Goal: Register for event/course

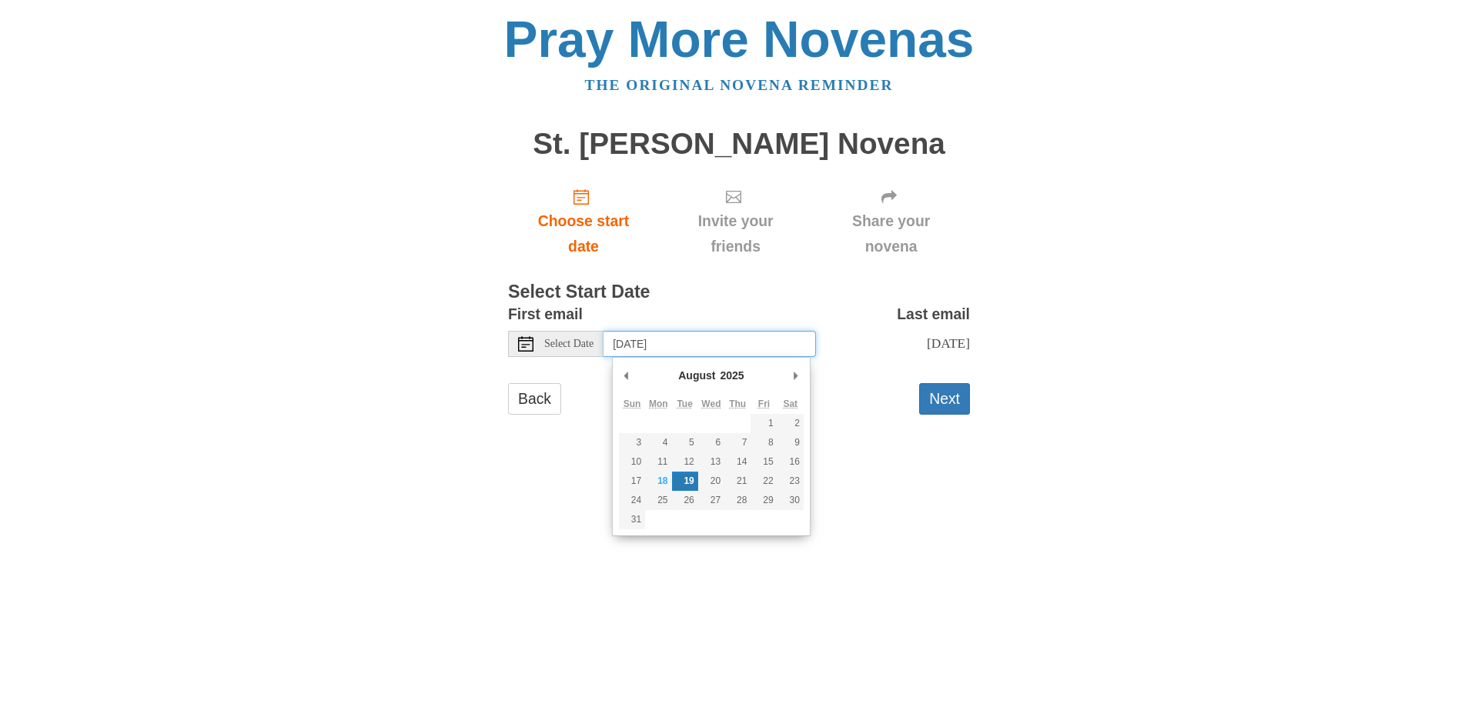
click at [646, 342] on input "[DATE]" at bounding box center [709, 344] width 212 height 26
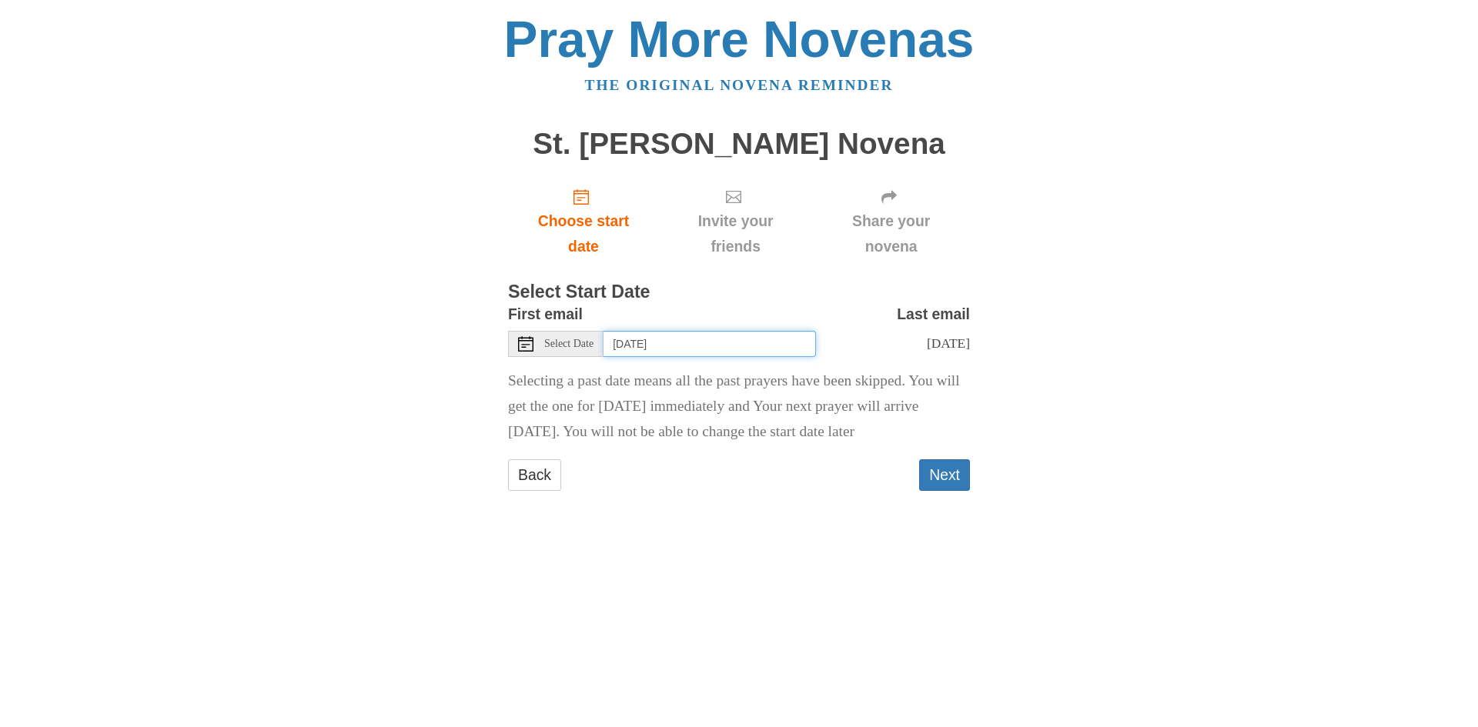
click at [690, 342] on input "Friday, June 13th" at bounding box center [709, 344] width 212 height 26
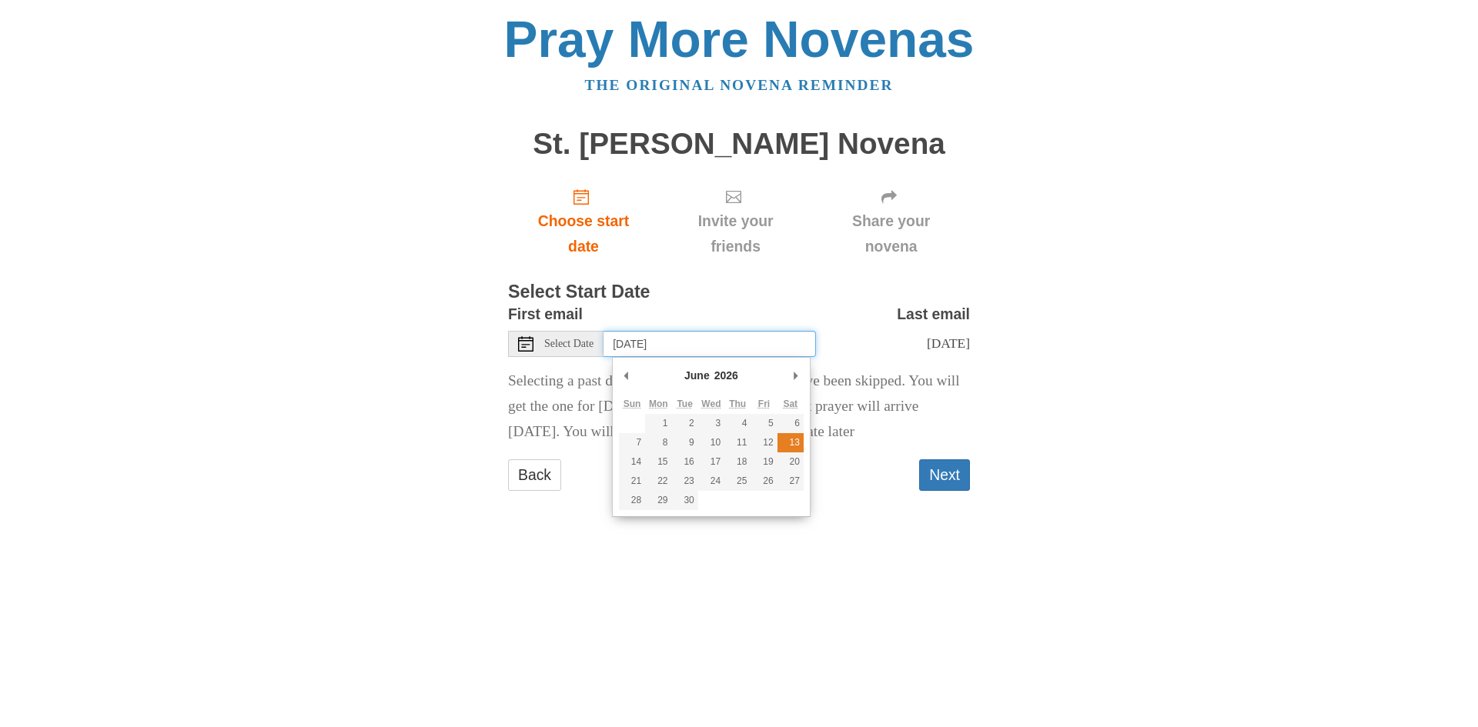
type input "Saturday, June 13th"
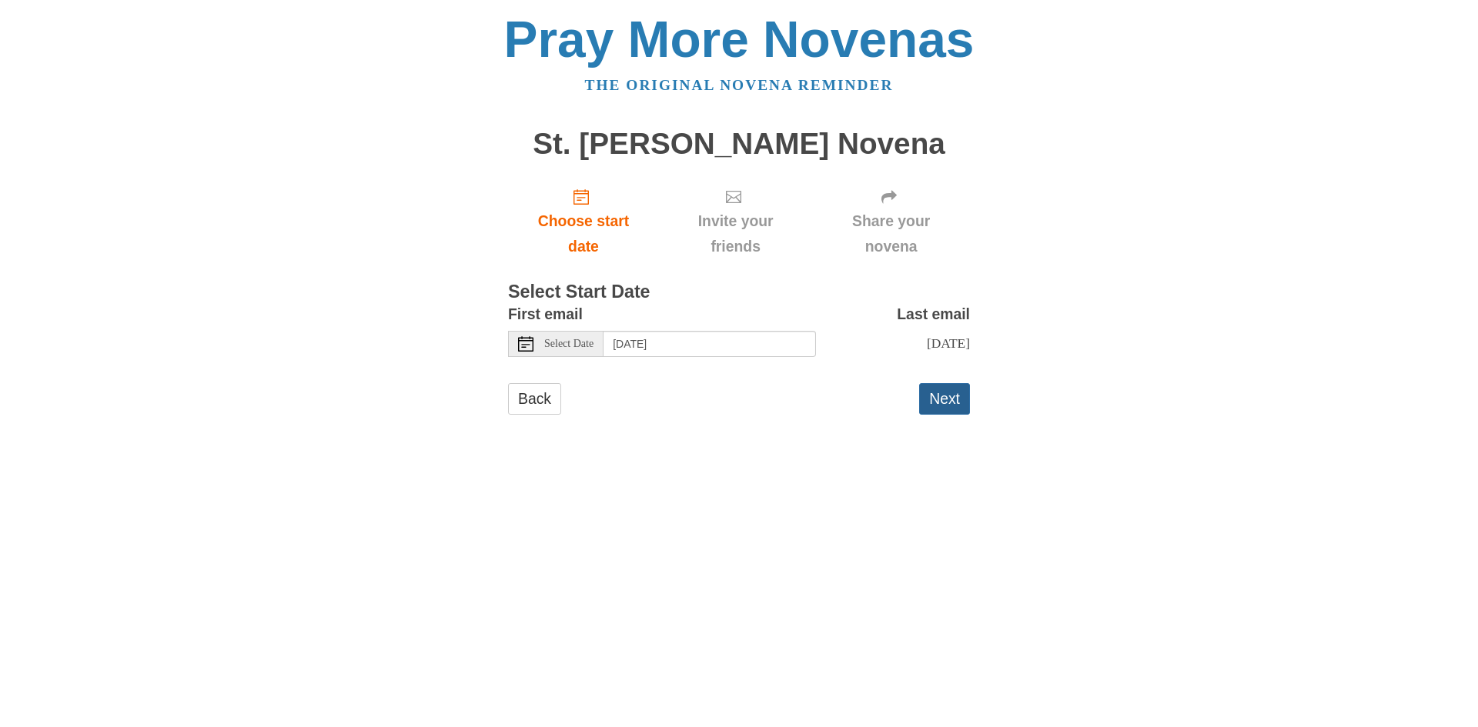
click at [951, 395] on button "Next" at bounding box center [944, 399] width 51 height 32
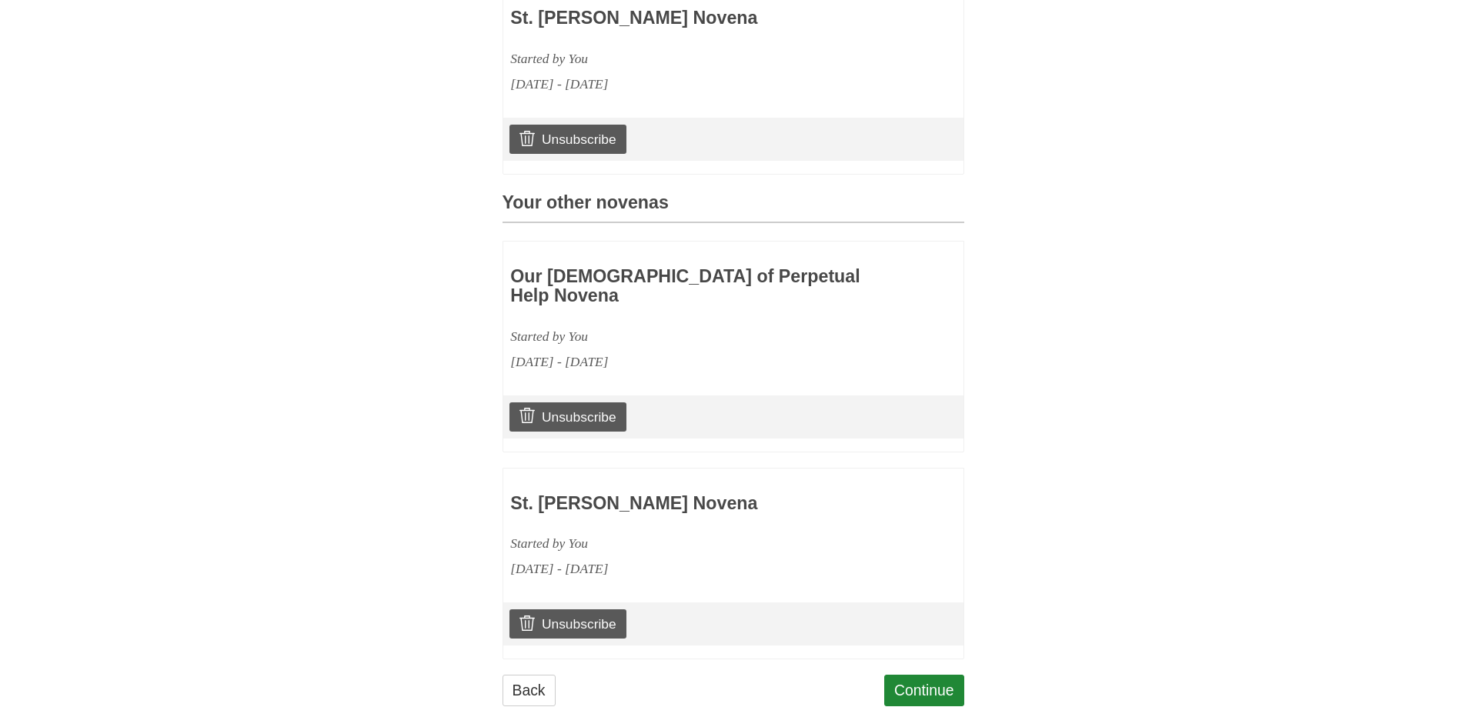
scroll to position [524, 0]
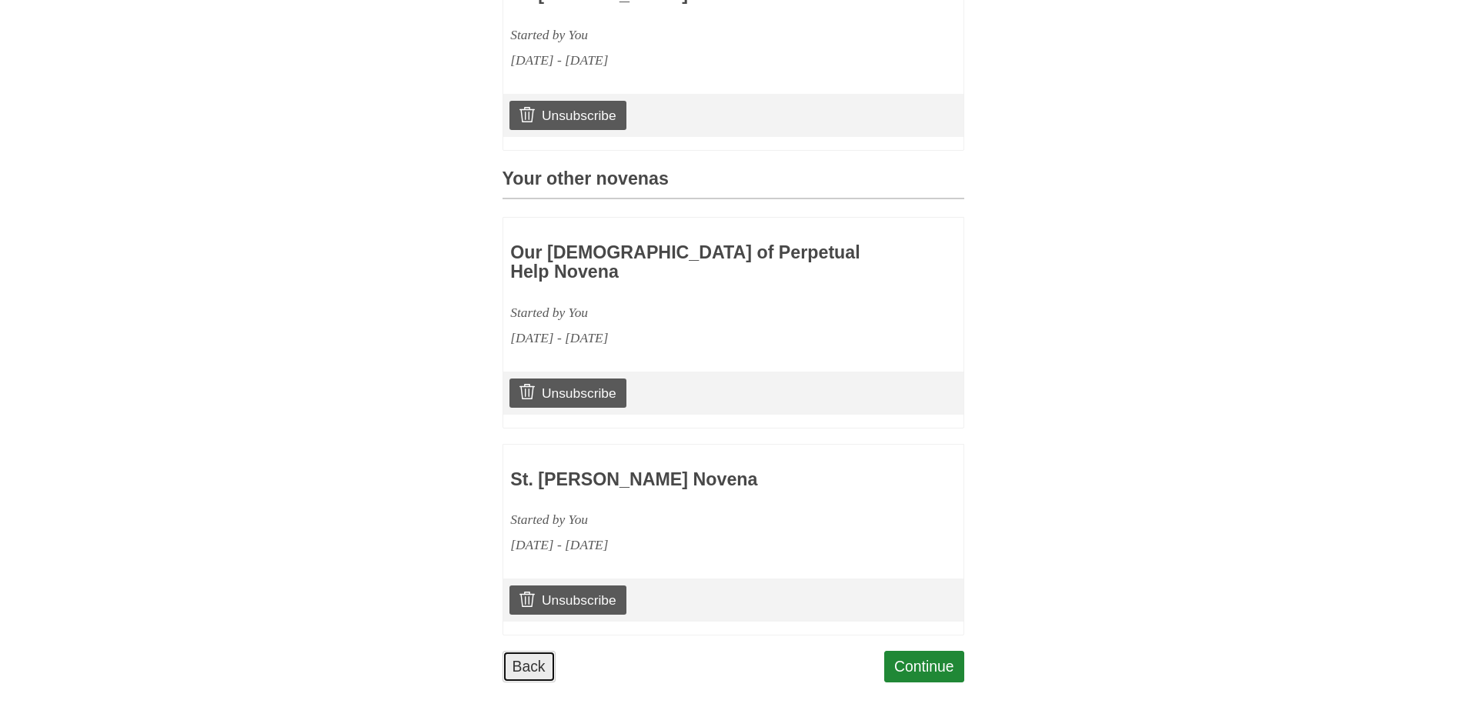
click at [536, 657] on link "Back" at bounding box center [529, 667] width 53 height 32
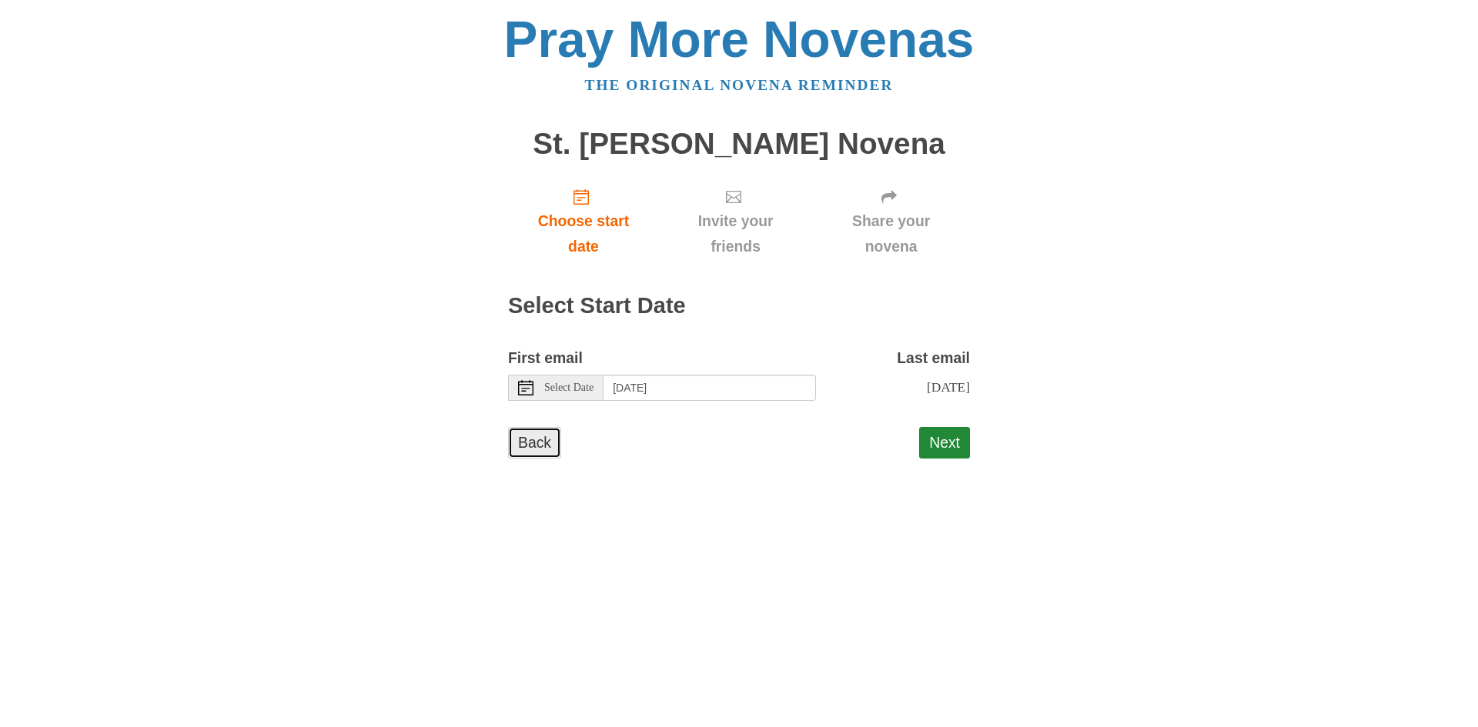
click at [543, 441] on link "Back" at bounding box center [534, 443] width 53 height 32
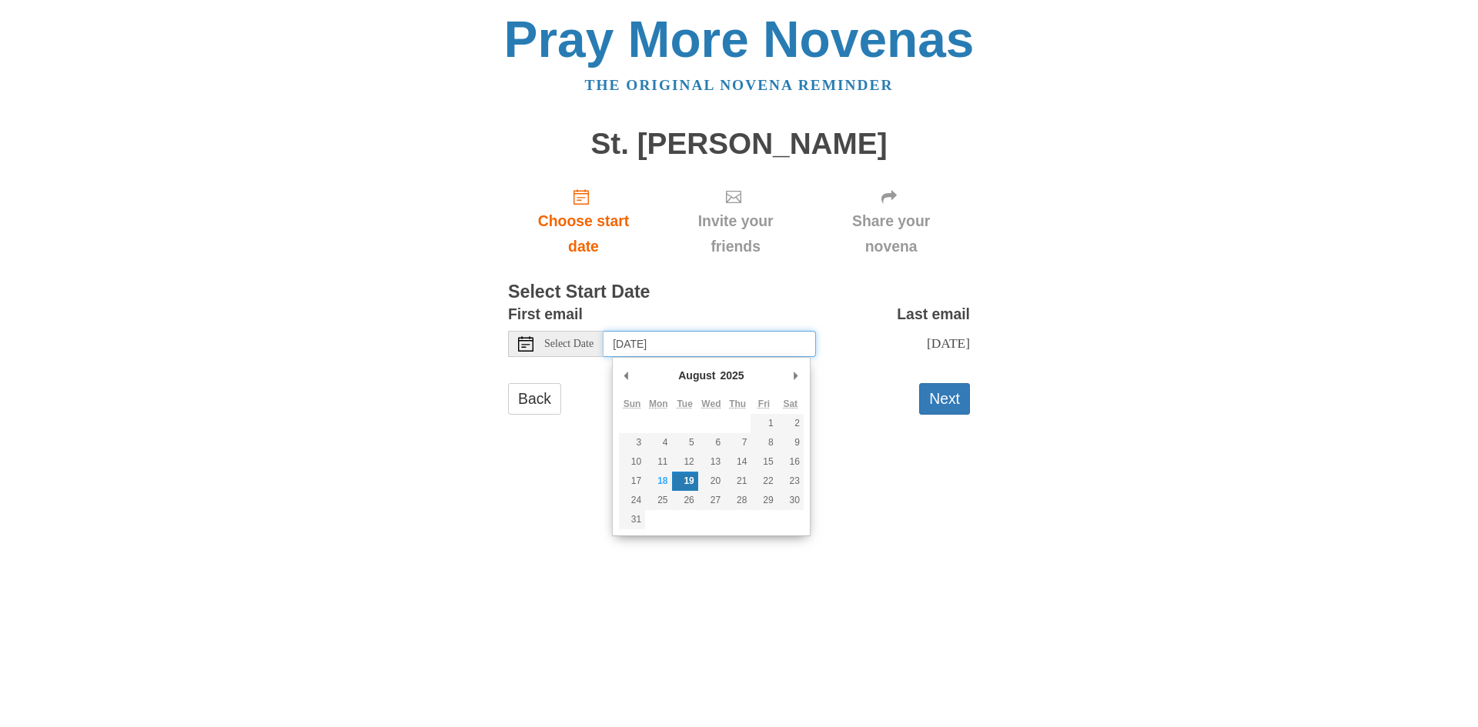
click at [631, 346] on input "Tuesday, August 19th" at bounding box center [709, 344] width 212 height 26
click at [643, 347] on input "Tuesday, January 20th" at bounding box center [709, 344] width 212 height 26
type input "[DATE]"
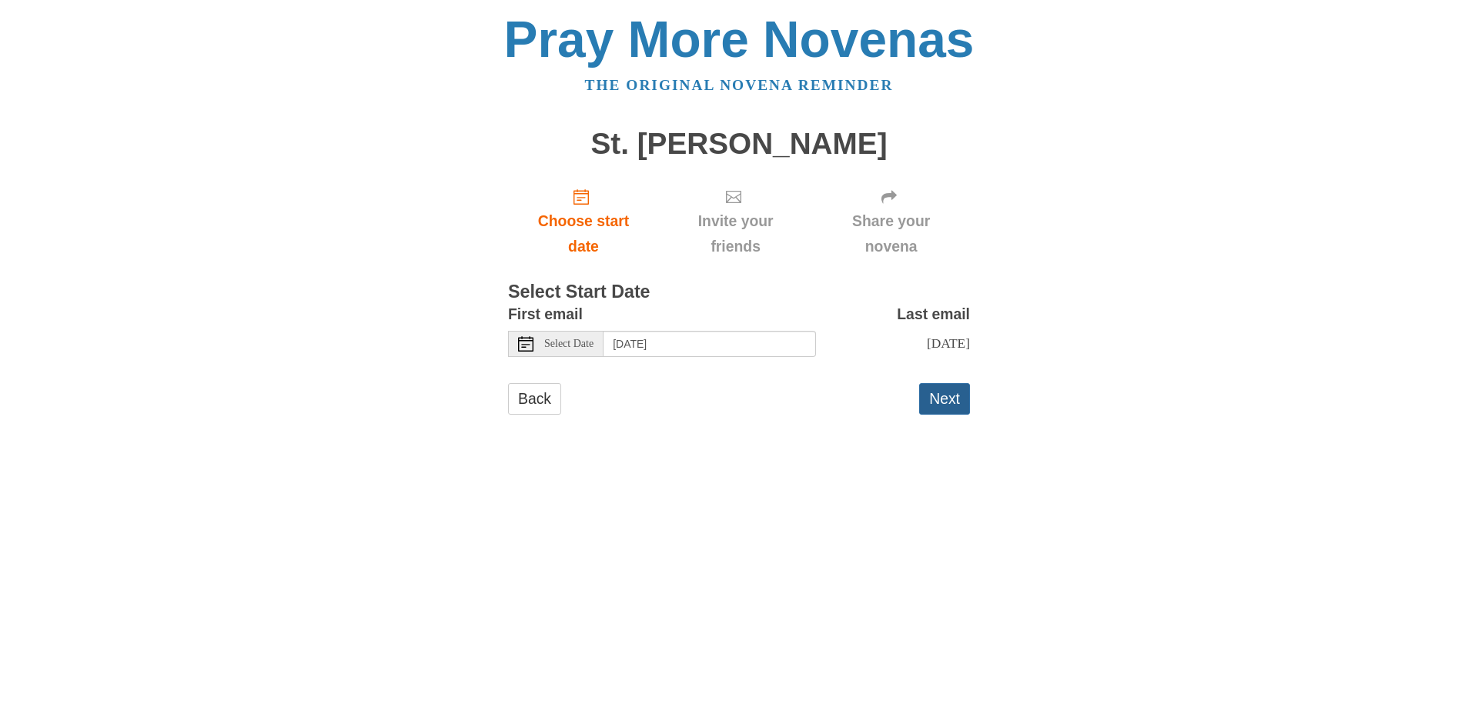
click at [935, 390] on button "Next" at bounding box center [944, 399] width 51 height 32
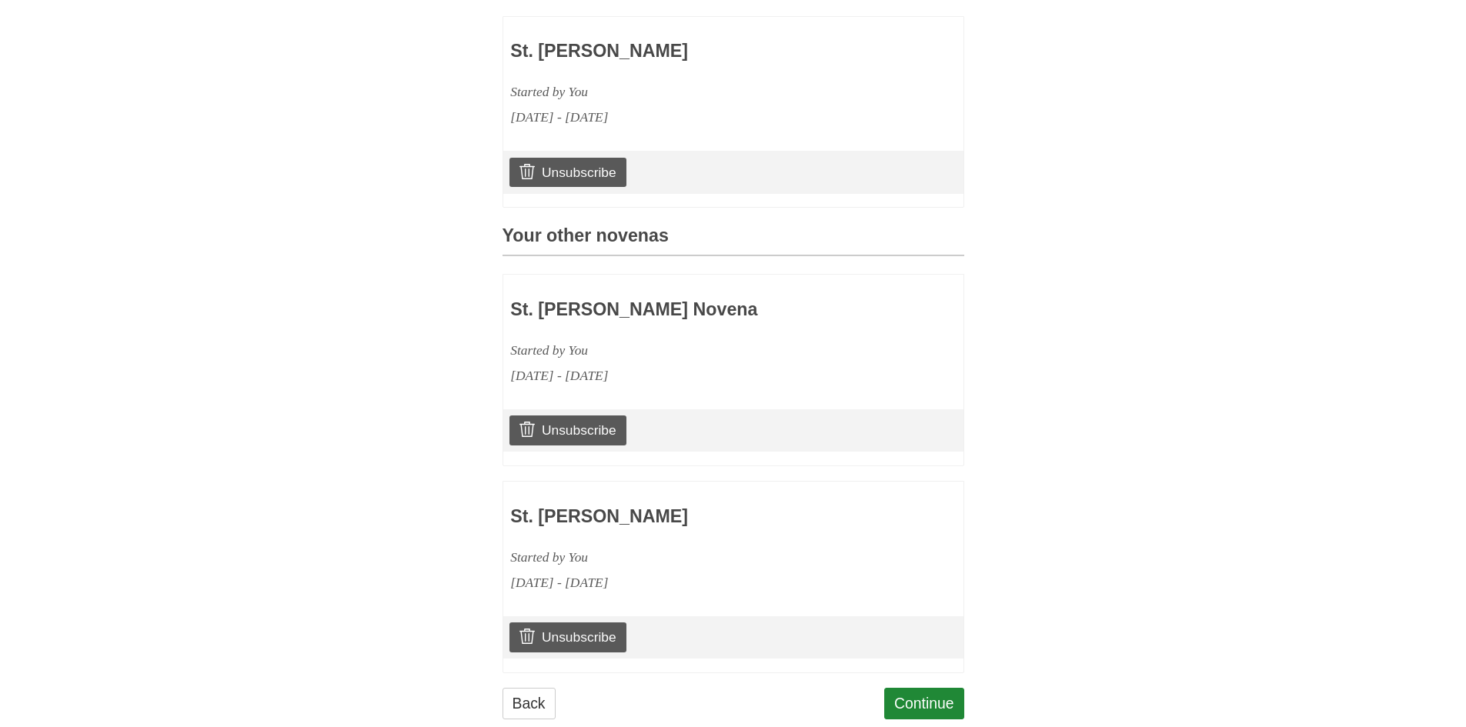
scroll to position [524, 0]
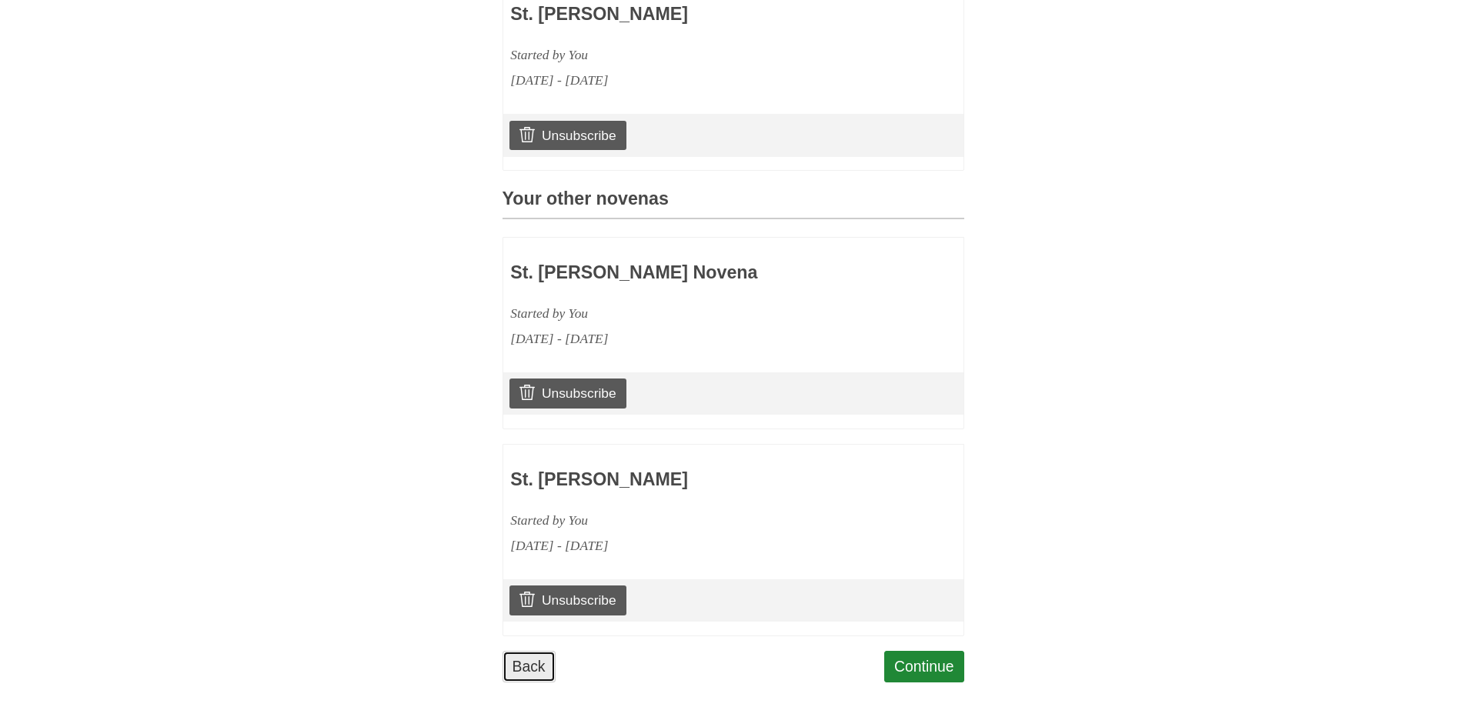
click at [508, 669] on link "Back" at bounding box center [529, 667] width 53 height 32
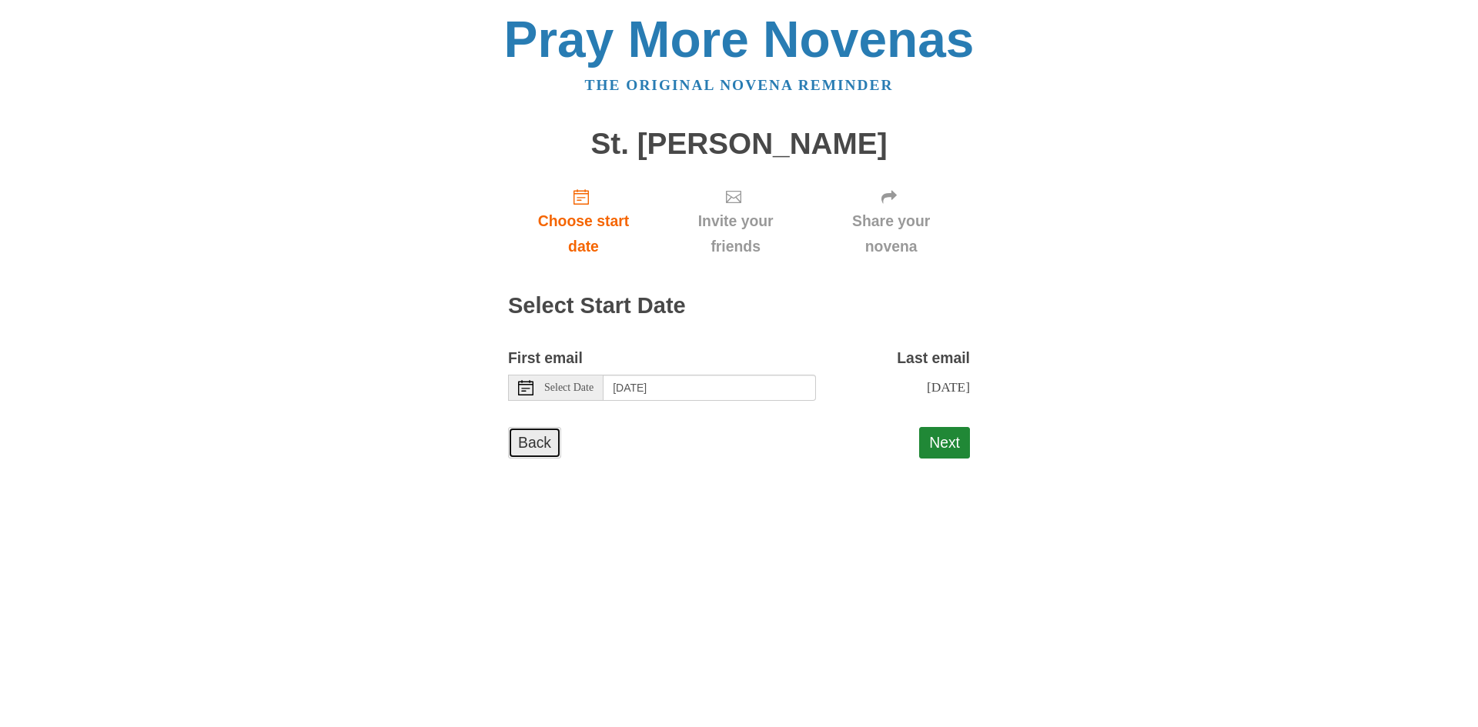
click at [533, 447] on link "Back" at bounding box center [534, 443] width 53 height 32
